Goal: Connect with others: Connect with others

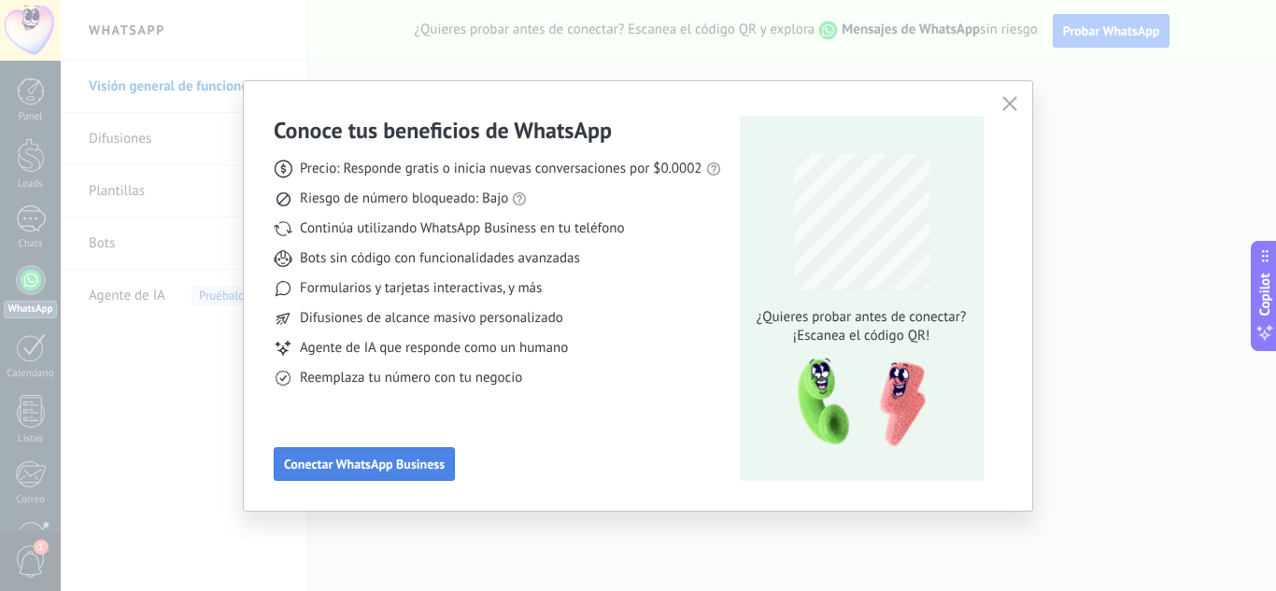
click at [412, 474] on button "Conectar WhatsApp Business" at bounding box center [364, 464] width 181 height 34
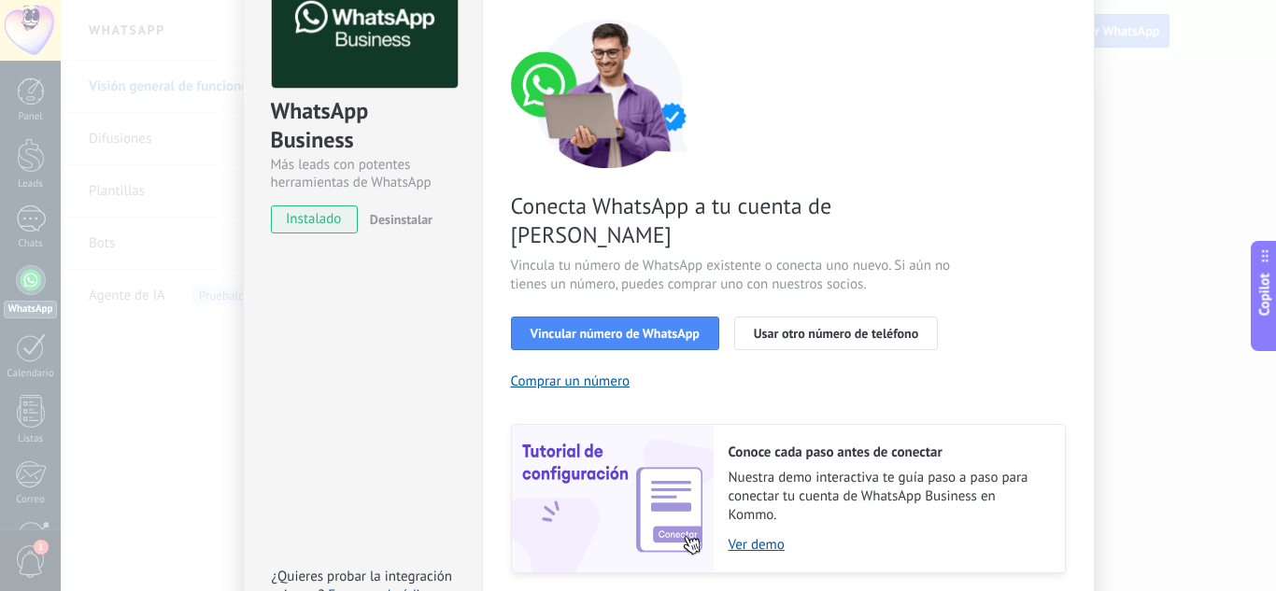
scroll to position [133, 0]
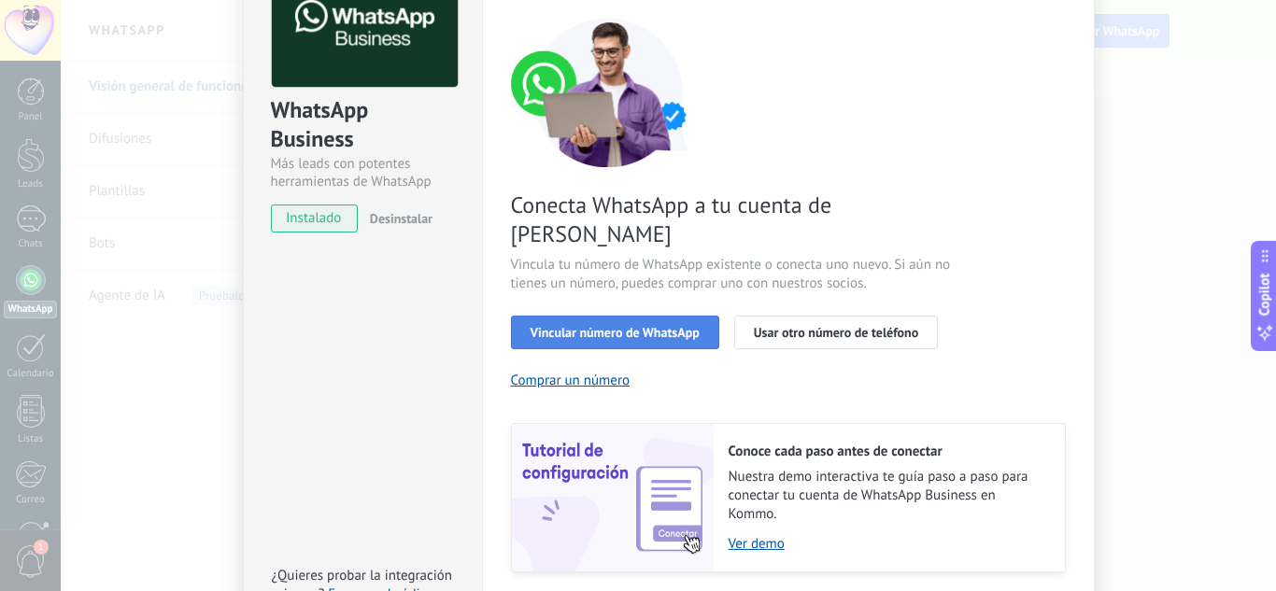
click at [567, 326] on span "Vincular número de WhatsApp" at bounding box center [614, 332] width 169 height 13
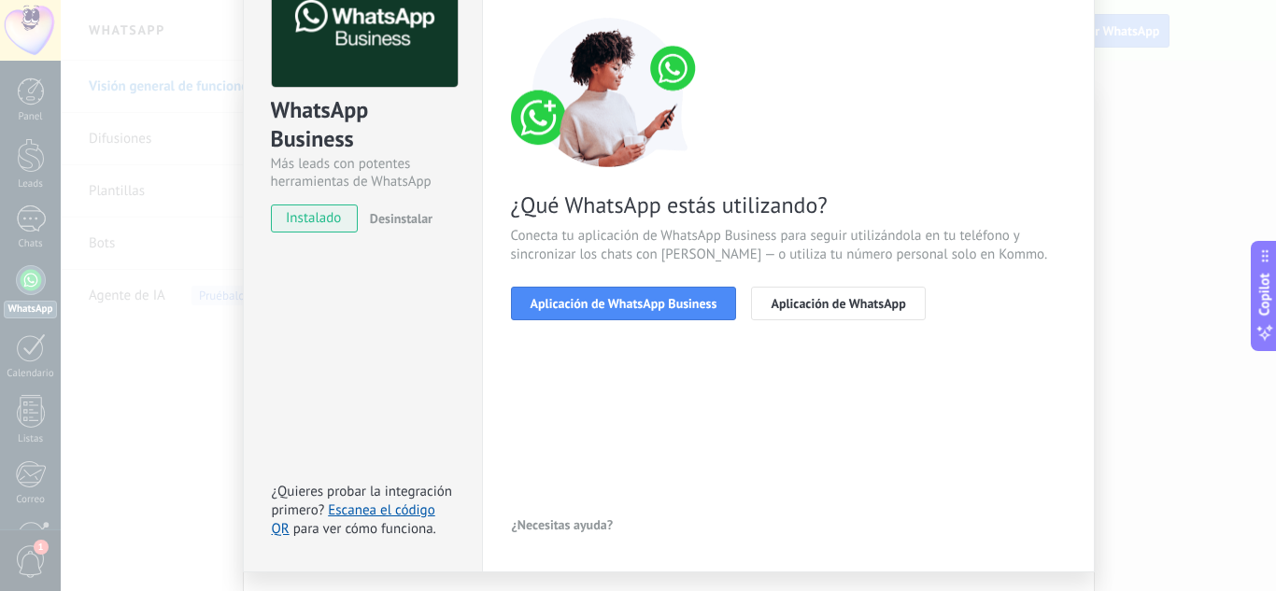
click at [567, 307] on span "Aplicación de WhatsApp Business" at bounding box center [623, 303] width 187 height 13
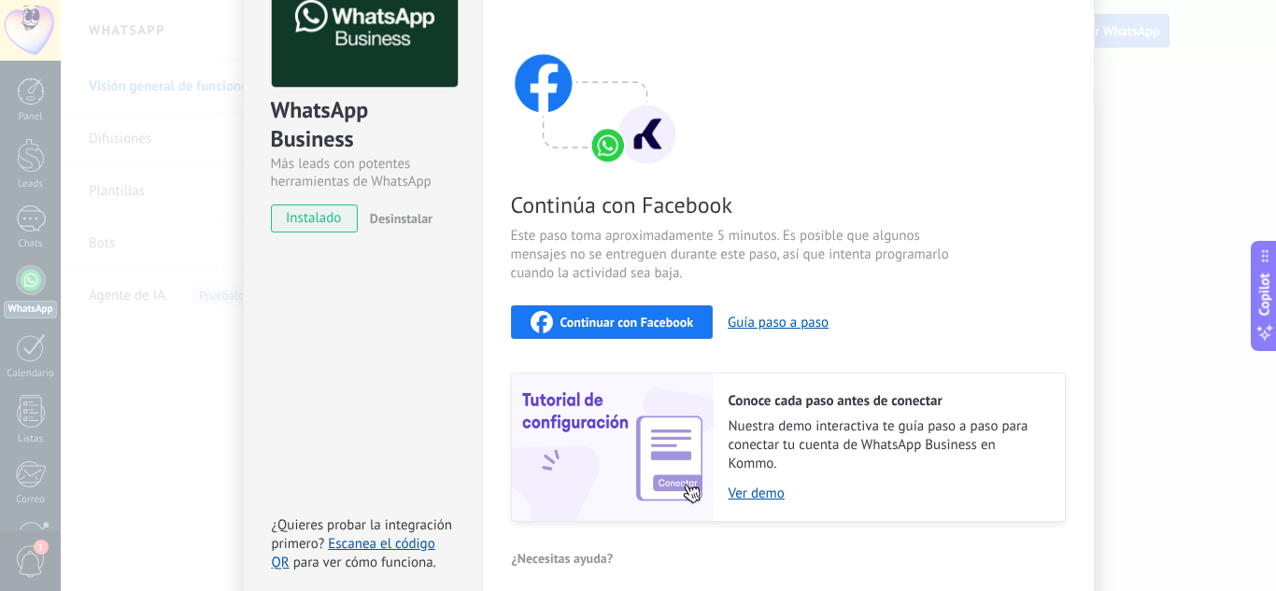
scroll to position [217, 0]
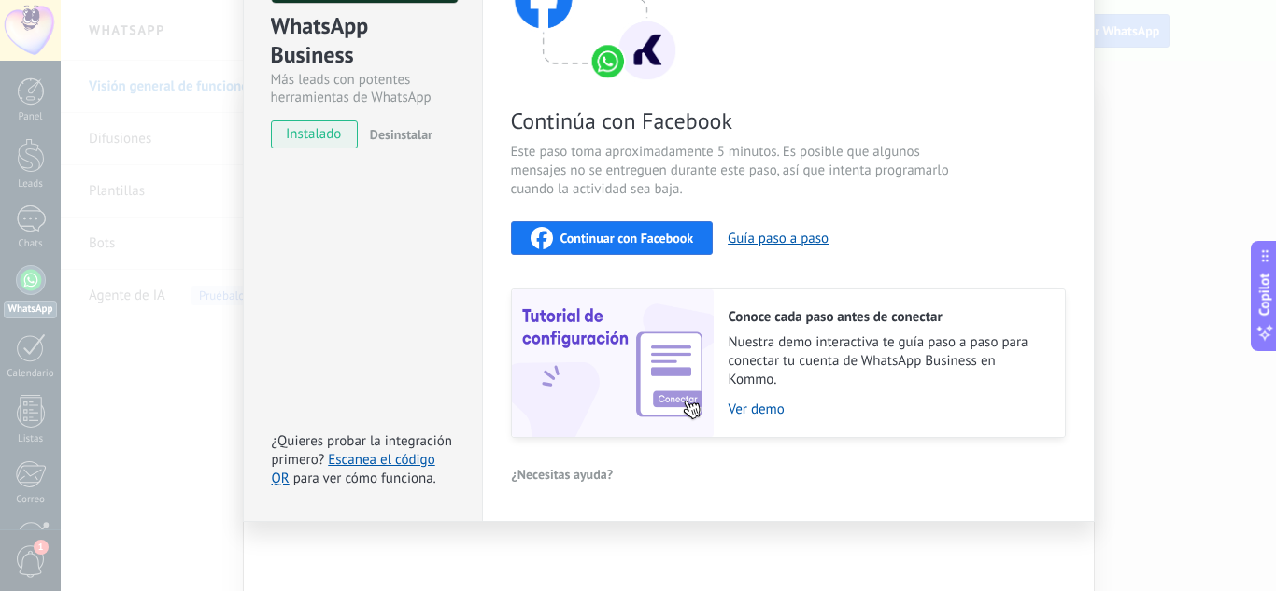
click at [635, 232] on span "Continuar con Facebook" at bounding box center [627, 238] width 134 height 13
